Goal: Transaction & Acquisition: Purchase product/service

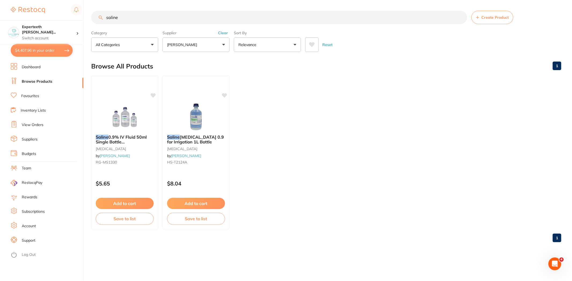
scroll to position [1633, 0]
click at [301, 120] on ul "Saline 0.9% IV Fluid 50ml Single Bottle Sodium Chloride oral surgery by Henry S…" at bounding box center [326, 153] width 470 height 154
click at [40, 52] on button "$4,407.96 in your order" at bounding box center [42, 50] width 62 height 13
checkbox input "false"
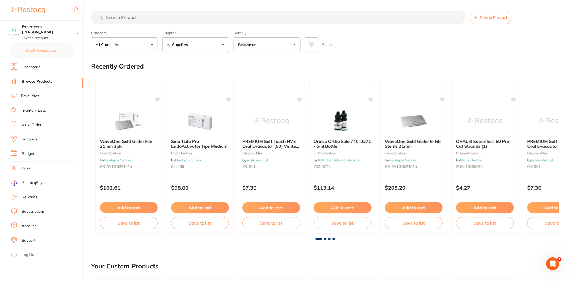
click at [40, 83] on link "Browse Products" at bounding box center [37, 81] width 31 height 5
click at [31, 125] on link "View Orders" at bounding box center [33, 125] width 22 height 5
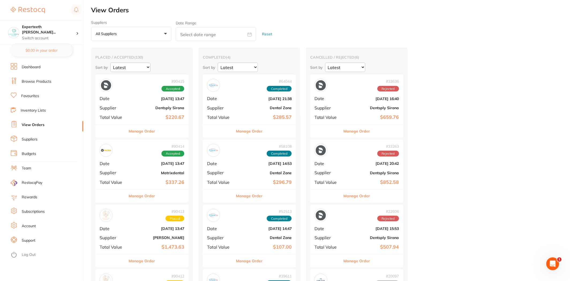
click at [131, 34] on button "All suppliers +0" at bounding box center [131, 34] width 80 height 14
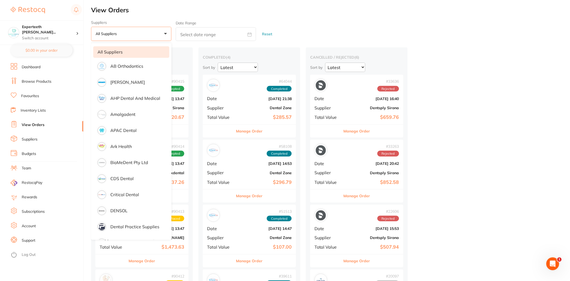
click at [134, 34] on button "All suppliers +0" at bounding box center [131, 34] width 80 height 14
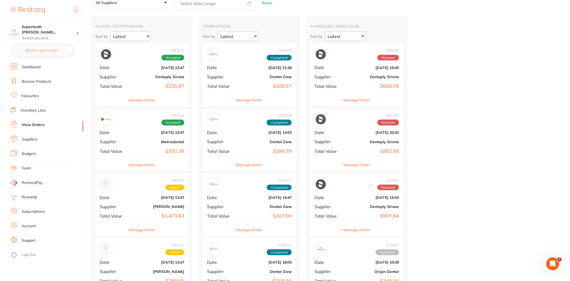
scroll to position [30, 0]
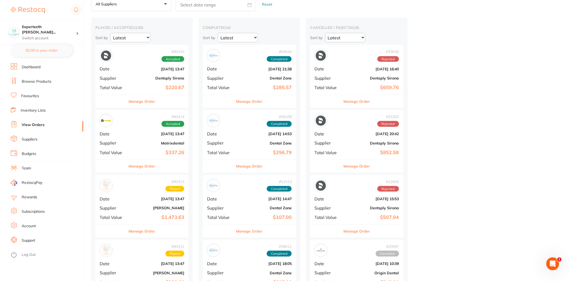
click at [165, 102] on div "Manage Order" at bounding box center [141, 101] width 93 height 13
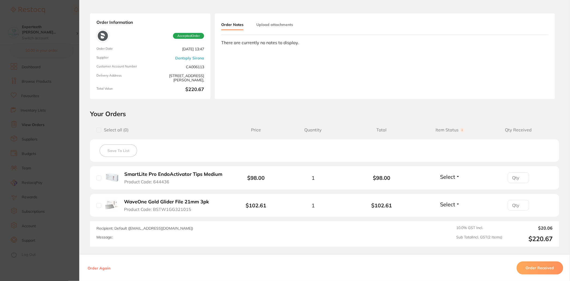
scroll to position [60, 0]
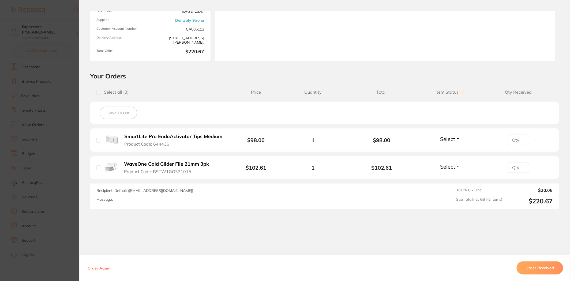
click at [54, 151] on section "Order ID: Restocq- 90415 Order Information Accepted Order Order Date [DATE] 13:…" at bounding box center [285, 140] width 570 height 281
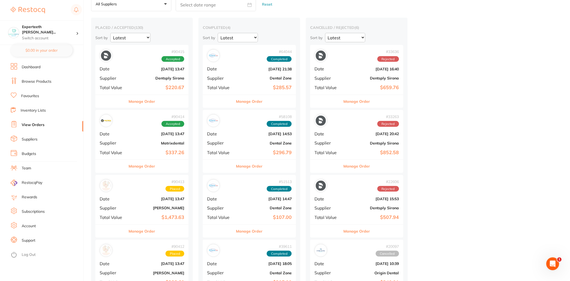
click at [167, 159] on div "# 90414 Accepted Date [DATE] 13:47 Supplier Matrixdental Total Value $337.26" at bounding box center [141, 135] width 93 height 50
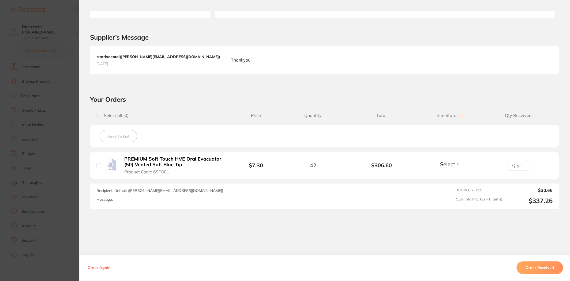
scroll to position [111, 0]
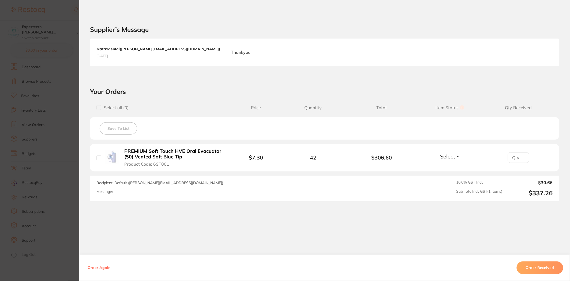
click at [34, 157] on section "Order ID: Restocq- 90414 Order Information Accepted Order Order Date [DATE] 13:…" at bounding box center [285, 140] width 570 height 281
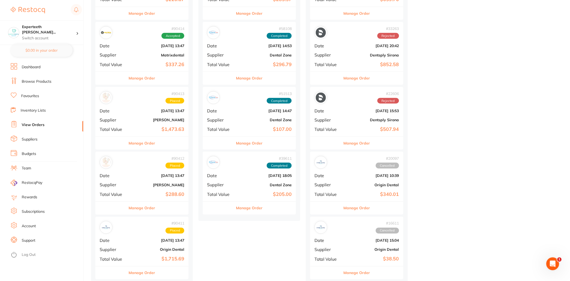
scroll to position [119, 0]
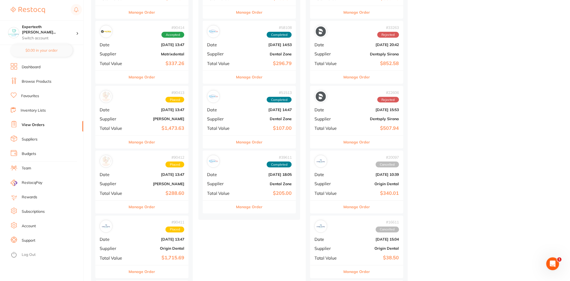
click at [172, 142] on div "Manage Order" at bounding box center [141, 142] width 93 height 13
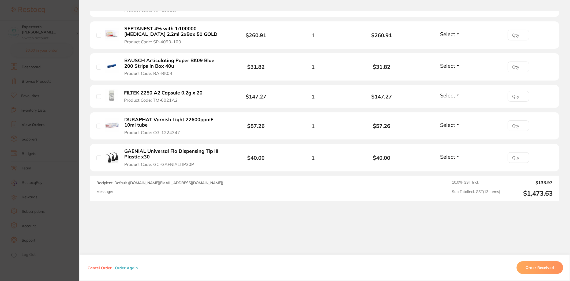
scroll to position [422, 0]
click at [41, 173] on section "Order ID: Restocq- 90413 Order Information Placed Order Order Date [DATE] 13:47…" at bounding box center [285, 140] width 570 height 281
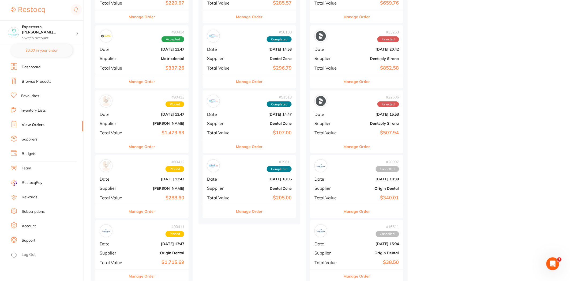
scroll to position [119, 0]
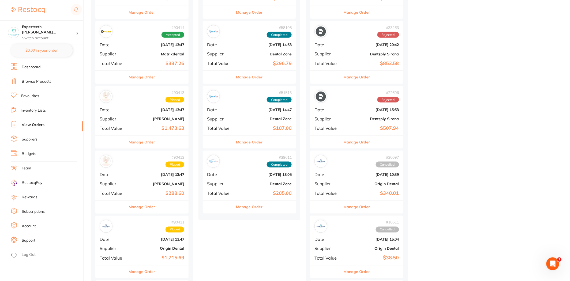
click at [134, 195] on b "$288.60" at bounding box center [158, 194] width 54 height 6
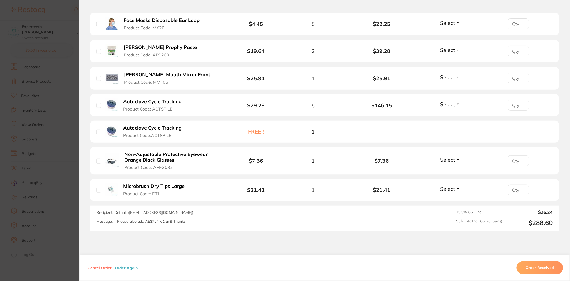
scroll to position [146, 0]
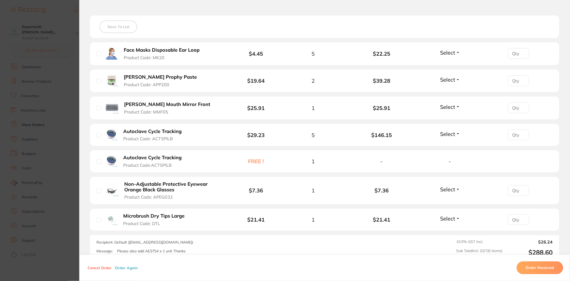
click at [69, 195] on section "Order ID: Restocq- 90412 Order Information Placed Order Order Date [DATE] 13:47…" at bounding box center [285, 140] width 570 height 281
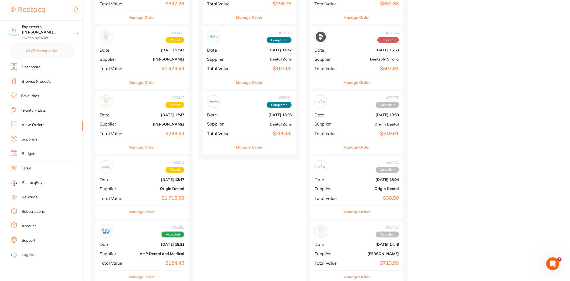
scroll to position [179, 0]
click at [140, 213] on button "Manage Order" at bounding box center [142, 212] width 27 height 13
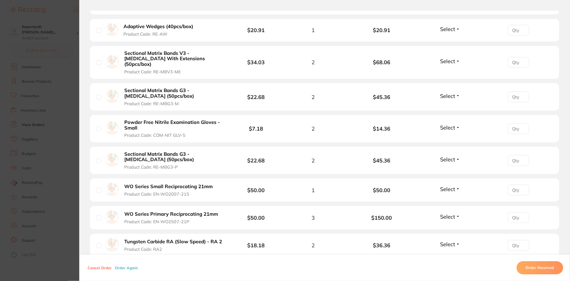
scroll to position [476, 0]
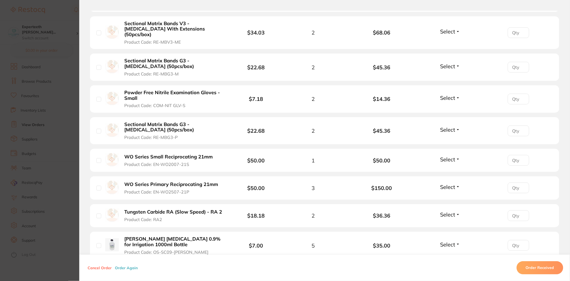
click at [206, 154] on button "WO Series Small Reciprocating 21mm Product Code: EN-WO2007-21S" at bounding box center [170, 160] width 95 height 13
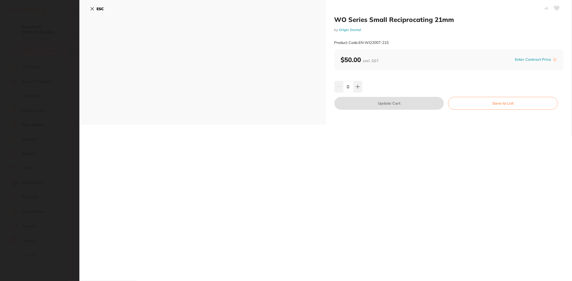
scroll to position [0, 0]
drag, startPoint x: 459, startPoint y: 21, endPoint x: 335, endPoint y: 18, distance: 124.7
click at [335, 18] on h2 "WO Series Small Reciprocating 21mm" at bounding box center [448, 20] width 229 height 8
copy h2 "WO Series Small Reciprocating 21mm"
click at [27, 92] on section "WO Series Small Reciprocating 21mm by Origin Dental Product Code: EN-WO2007-21S…" at bounding box center [286, 140] width 572 height 281
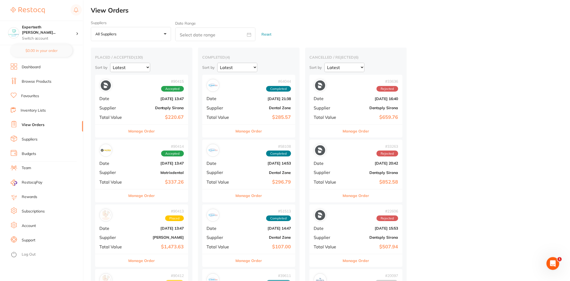
scroll to position [179, 0]
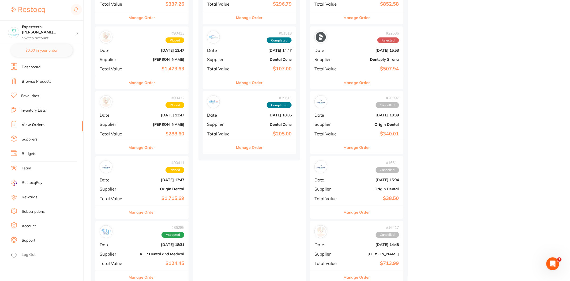
click at [147, 214] on button "Manage Order" at bounding box center [142, 212] width 27 height 13
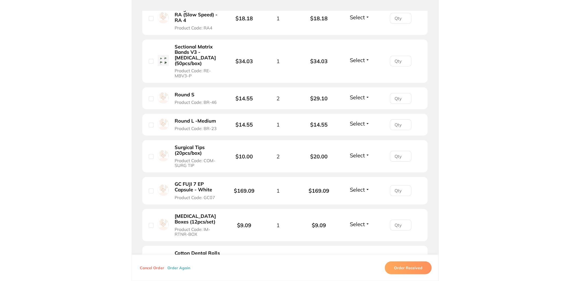
scroll to position [830, 0]
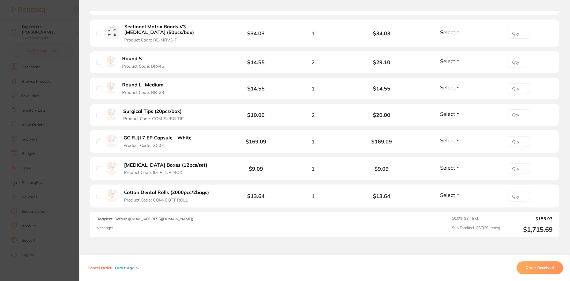
click at [68, 69] on section "Order ID: Restocq- 90411 Order Information Placed Order Order Date [DATE] 13:47…" at bounding box center [285, 140] width 570 height 281
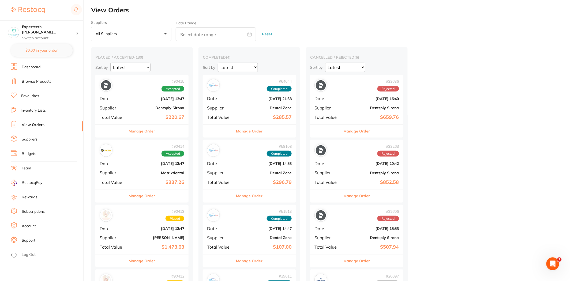
click at [39, 80] on link "Browse Products" at bounding box center [37, 81] width 30 height 5
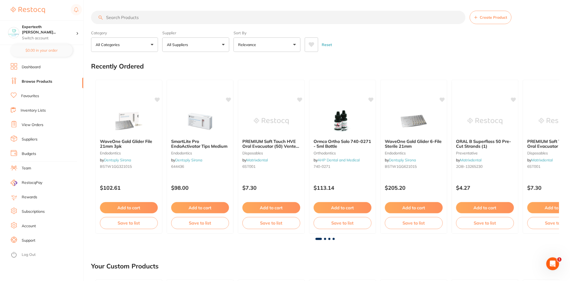
click at [137, 17] on input "search" at bounding box center [278, 17] width 375 height 13
type input "fuji 7"
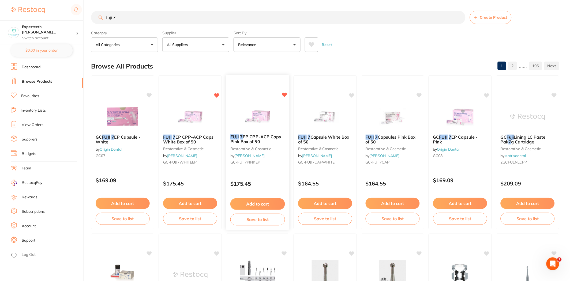
click at [274, 120] on img at bounding box center [257, 116] width 35 height 27
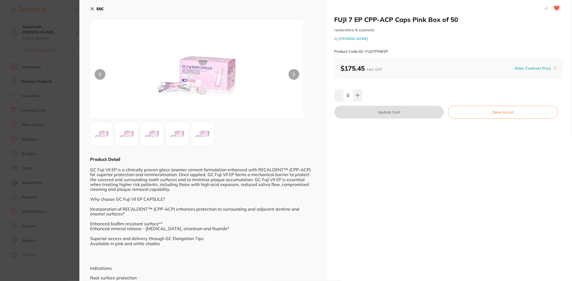
click at [46, 157] on section "FUJI 7 EP CPP-ACP Caps Pink Box of 50 restorative & cosmetic by [PERSON_NAME] P…" at bounding box center [286, 140] width 572 height 281
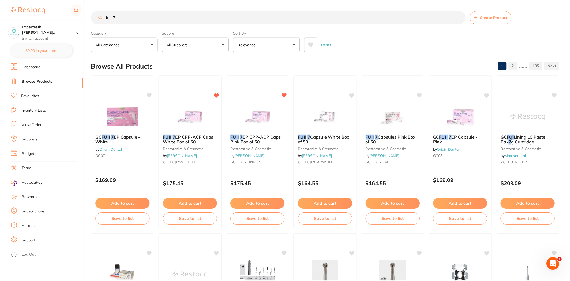
scroll to position [0, 0]
click at [199, 140] on b "FUJI 7 EP CPP-ACP Caps White Box of 50" at bounding box center [190, 139] width 55 height 10
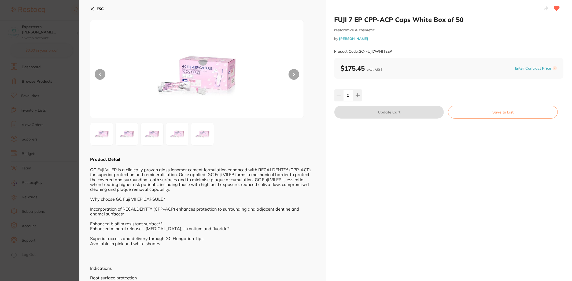
click at [57, 124] on section "FUJI 7 EP CPP-ACP Caps White Box of 50 restorative & cosmetic by [PERSON_NAME] …" at bounding box center [286, 140] width 572 height 281
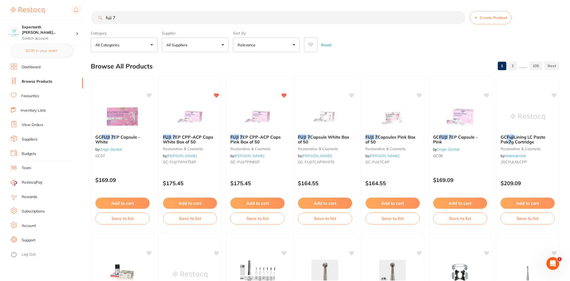
scroll to position [0, 0]
click at [36, 126] on link "View Orders" at bounding box center [33, 125] width 22 height 5
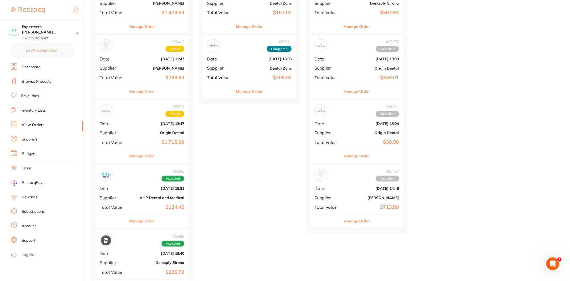
scroll to position [238, 0]
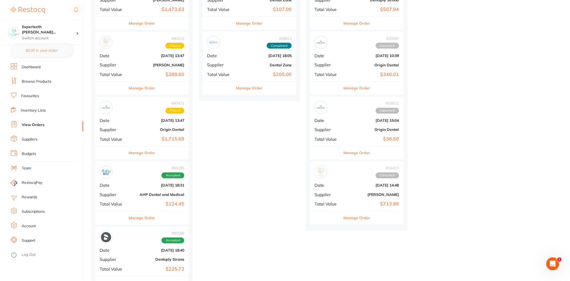
click at [124, 129] on span "Supplier" at bounding box center [113, 130] width 27 height 5
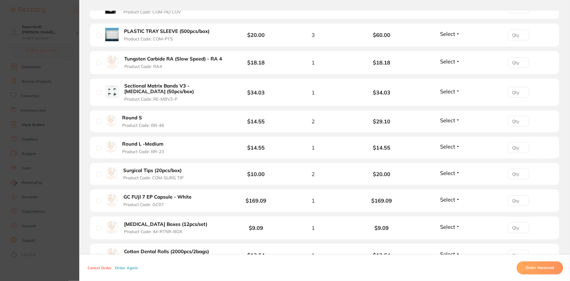
scroll to position [771, 0]
click at [190, 171] on div "Surgical Tips (20pcs/box) Product Code: COM-SURG TIP" at bounding box center [148, 174] width 102 height 13
click at [166, 168] on b "Surgical Tips (20pcs/box)" at bounding box center [152, 171] width 58 height 6
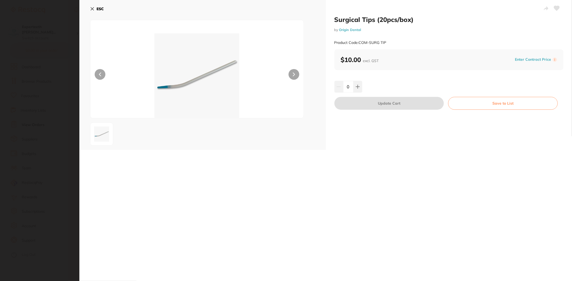
scroll to position [0, 0]
click at [90, 7] on icon at bounding box center [92, 9] width 4 height 4
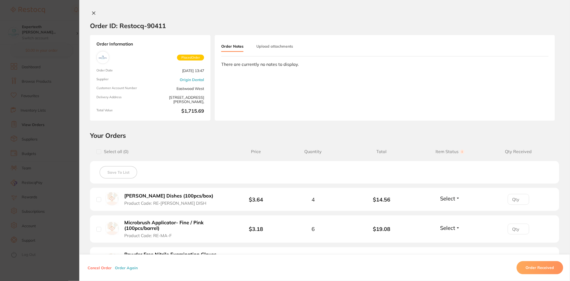
scroll to position [771, 0]
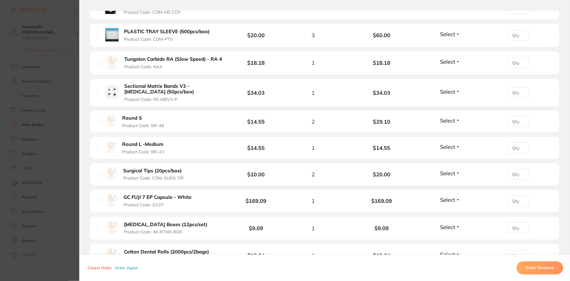
click at [43, 117] on section "Order ID: Restocq- 90411 Order Information Placed Order Order Date [DATE] 13:47…" at bounding box center [285, 140] width 570 height 281
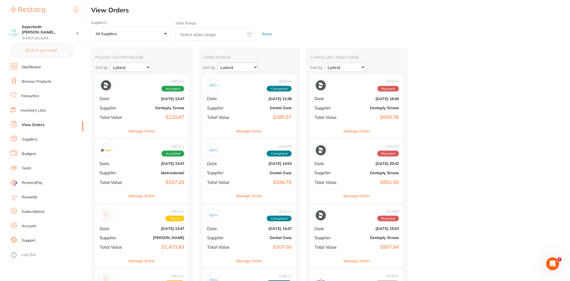
click at [29, 80] on link "Browse Products" at bounding box center [37, 81] width 30 height 5
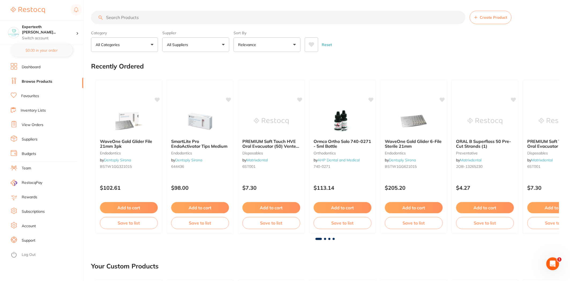
click at [148, 16] on input "search" at bounding box center [278, 17] width 375 height 13
type input "xeomin"
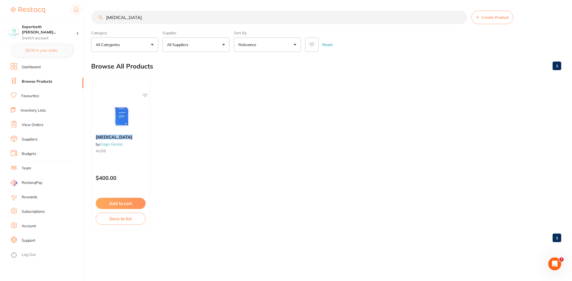
click at [234, 154] on ul "XEOMIN by Origin Dental AUS6 $400.00 Add to cart Save to list" at bounding box center [326, 153] width 470 height 154
click at [131, 130] on img at bounding box center [120, 116] width 35 height 27
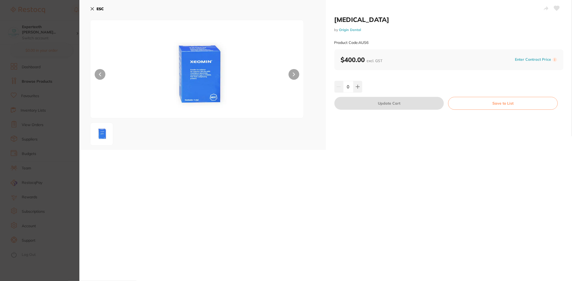
click at [42, 175] on section "XEOMIN by Origin Dental Product Code: AUS6 ESC XEOMIN by Origin Dental Product …" at bounding box center [286, 140] width 572 height 281
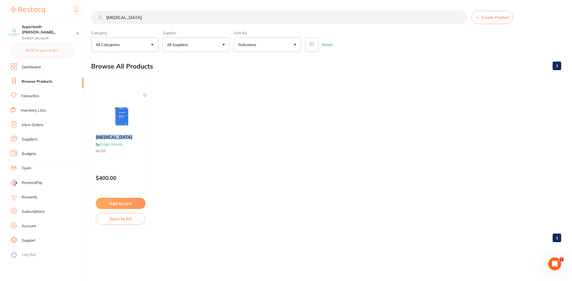
click at [270, 173] on ul "XEOMIN by Origin Dental AUS6 $400.00 Add to cart Save to list" at bounding box center [326, 153] width 470 height 154
click at [113, 119] on img at bounding box center [120, 116] width 35 height 27
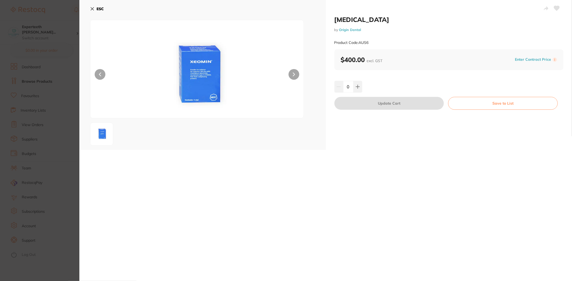
click at [331, 238] on div "XEOMIN by Origin Dental Product Code: AUS6 ESC XEOMIN by Origin Dental Product …" at bounding box center [325, 140] width 492 height 281
click at [233, 193] on div "XEOMIN by Origin Dental Product Code: AUS6 ESC XEOMIN by Origin Dental Product …" at bounding box center [325, 140] width 492 height 281
